Goal: Navigation & Orientation: Find specific page/section

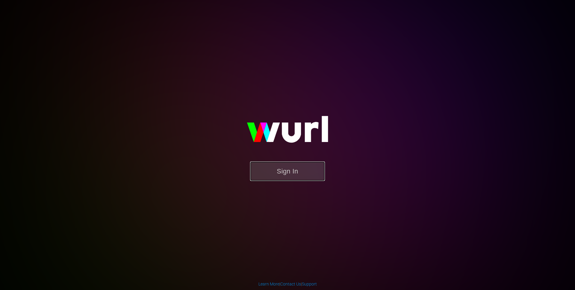
click at [290, 178] on button "Sign In" at bounding box center [287, 170] width 75 height 19
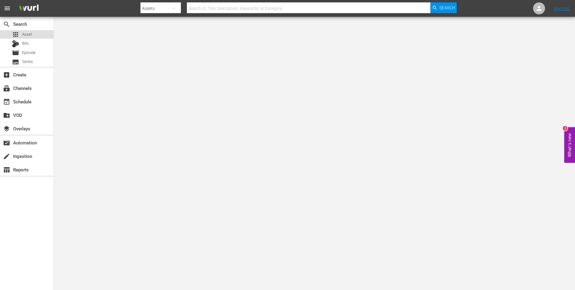
click at [31, 35] on span "Asset" at bounding box center [27, 34] width 10 height 6
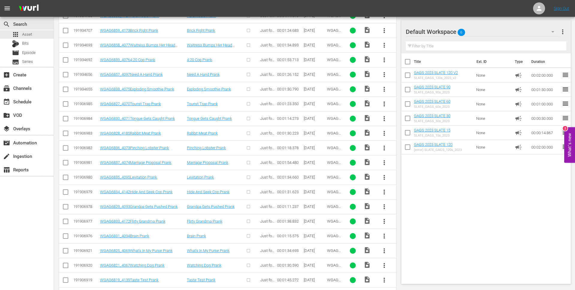
scroll to position [393, 0]
